Goal: Communication & Community: Answer question/provide support

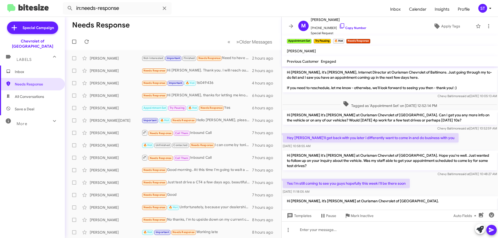
scroll to position [301, 0]
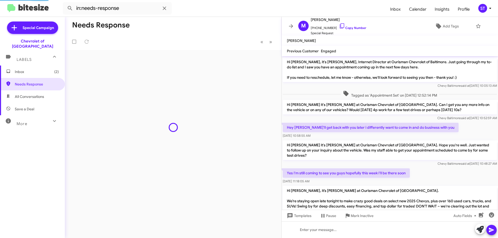
scroll to position [290, 0]
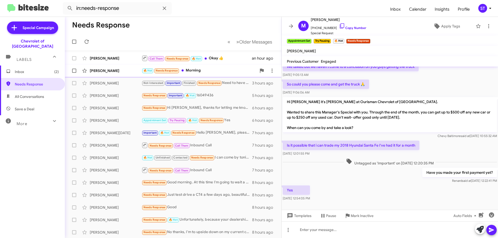
click at [198, 76] on span "Chetan Patel 🔥 Hot Needs Response Morning an hour ago" at bounding box center [173, 71] width 217 height 12
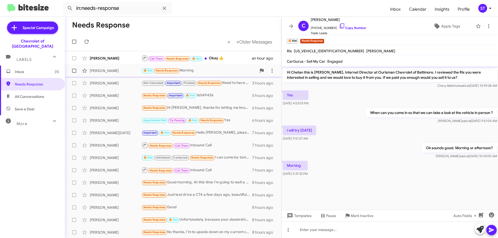
click at [194, 72] on div "🔥 Hot Needs Response Morning" at bounding box center [199, 71] width 115 height 6
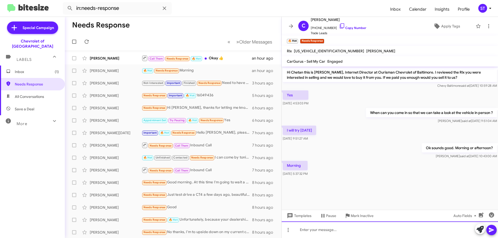
click at [347, 232] on div at bounding box center [390, 230] width 216 height 17
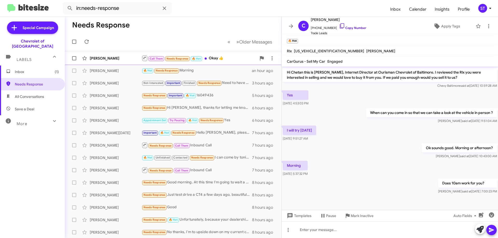
click at [217, 63] on div "Gesit Abebe Call Them Needs Response 🔥 Hot Okay 👍 an hour ago" at bounding box center [173, 58] width 208 height 10
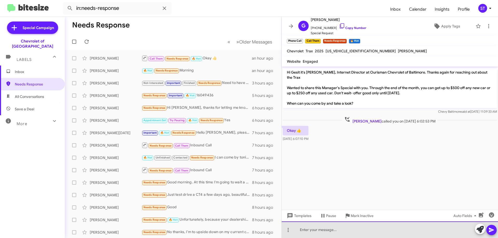
click at [325, 236] on div at bounding box center [390, 230] width 216 height 17
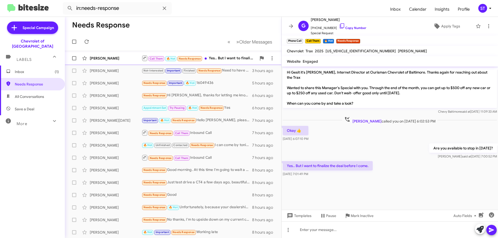
click at [230, 56] on div "Call Them 🔥 Hot Needs Response Yes.. But I want to finalize the deal before I c…" at bounding box center [199, 58] width 115 height 6
click at [339, 25] on icon at bounding box center [342, 26] width 6 height 6
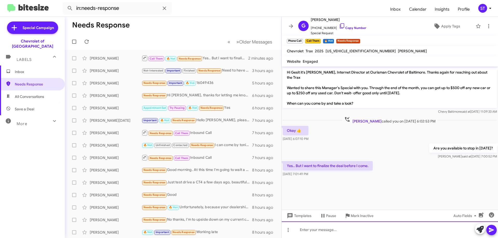
drag, startPoint x: 324, startPoint y: 232, endPoint x: 327, endPoint y: 232, distance: 3.2
click at [324, 232] on div at bounding box center [390, 230] width 216 height 17
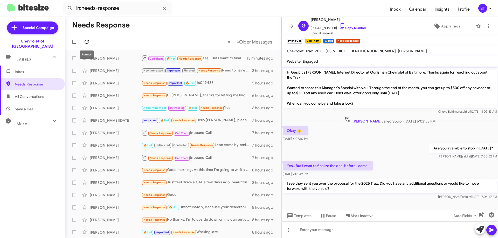
click at [87, 42] on icon at bounding box center [87, 42] width 6 height 6
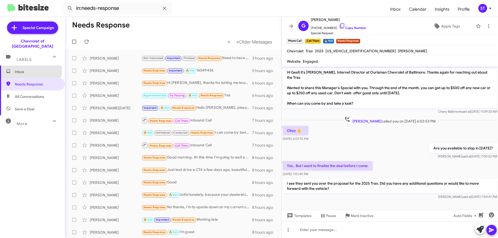
click at [30, 69] on span "Inbox" at bounding box center [37, 71] width 44 height 5
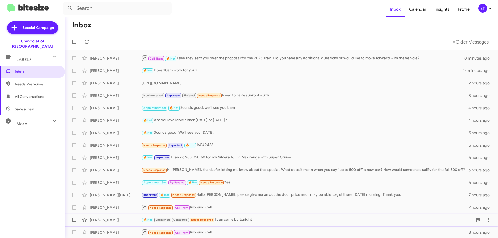
click at [129, 218] on div "[PERSON_NAME]" at bounding box center [116, 220] width 52 height 5
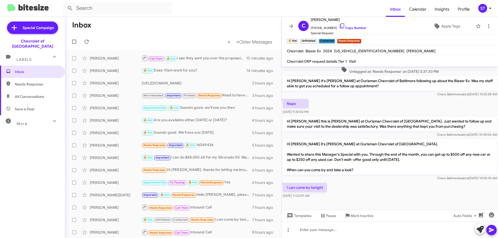
scroll to position [169, 0]
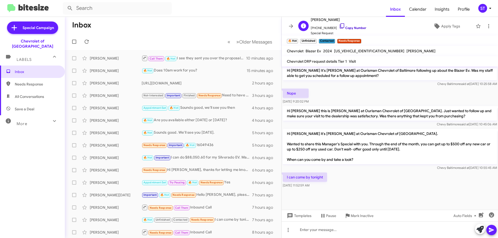
click at [339, 24] on icon at bounding box center [342, 26] width 6 height 6
click at [182, 22] on mat-toolbar-row "Inbox" at bounding box center [173, 25] width 217 height 17
